Goal: Find specific page/section: Find specific page/section

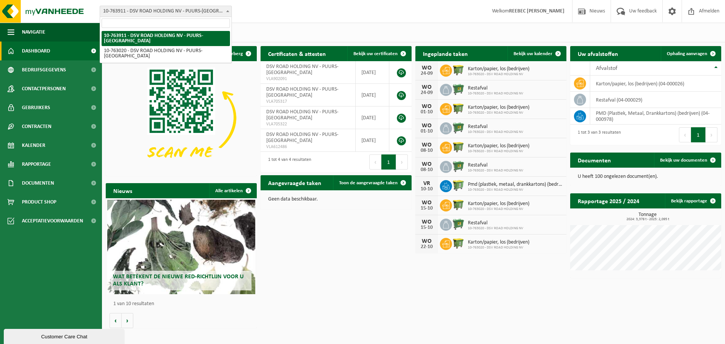
click at [185, 12] on span "10-763911 - DSV ROAD HOLDING NV - PUURS-[GEOGRAPHIC_DATA]" at bounding box center [165, 11] width 131 height 11
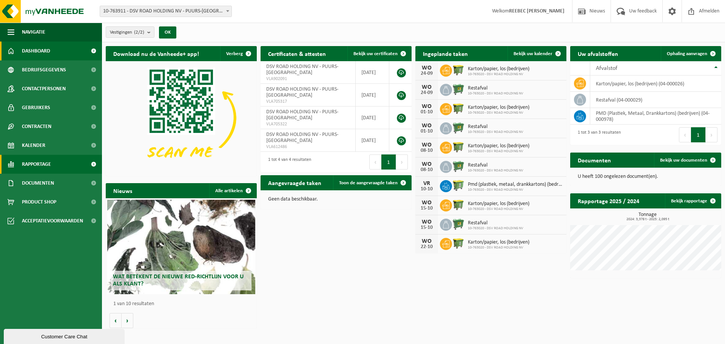
click at [39, 163] on span "Rapportage" at bounding box center [36, 164] width 29 height 19
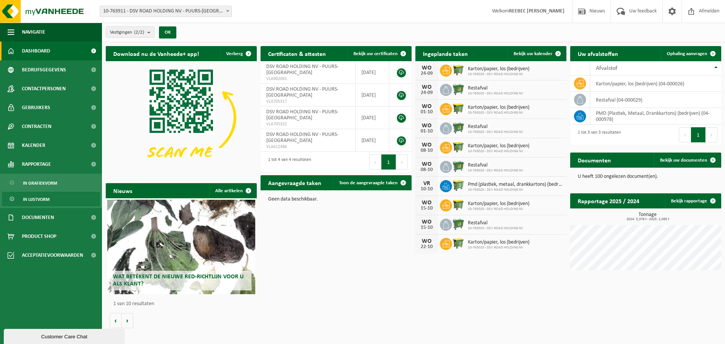
click at [36, 196] on span "In lijstvorm" at bounding box center [36, 199] width 26 height 14
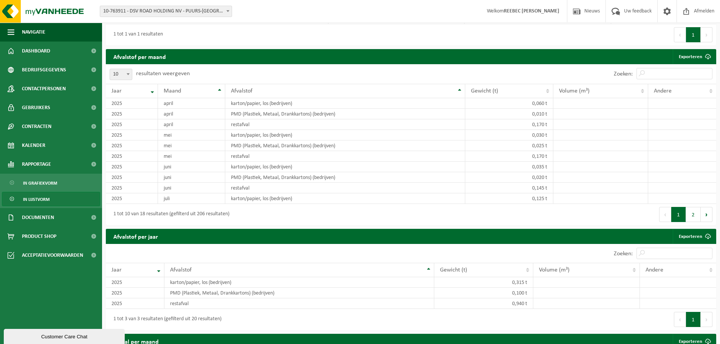
scroll to position [491, 0]
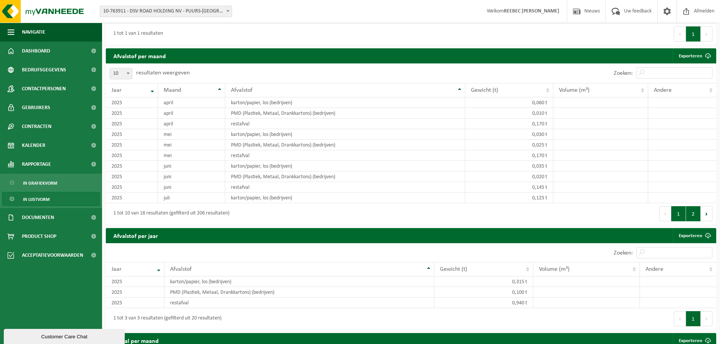
click at [695, 214] on button "2" at bounding box center [693, 213] width 15 height 15
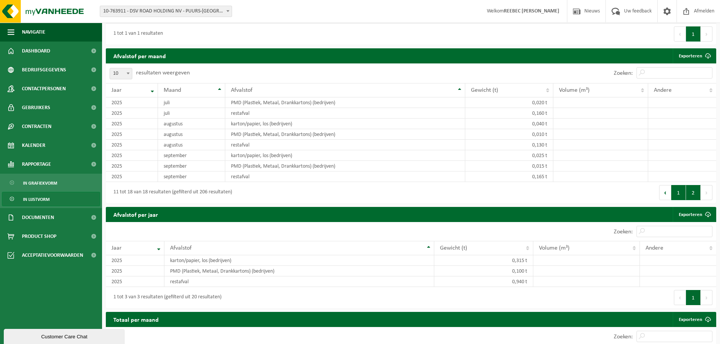
click at [681, 193] on button "1" at bounding box center [678, 192] width 15 height 15
